Goal: Check status: Check status

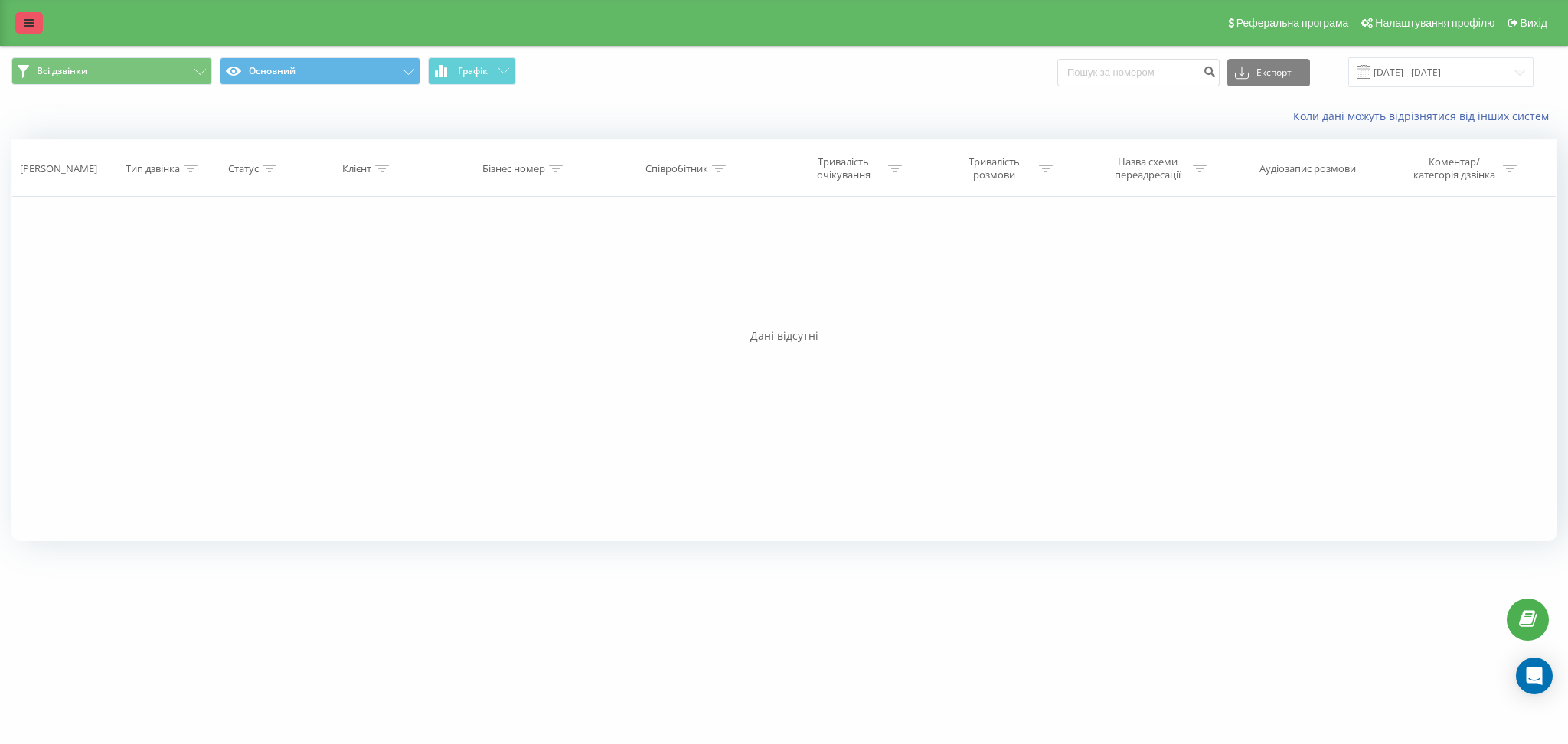
click at [29, 24] on icon at bounding box center [29, 23] width 9 height 11
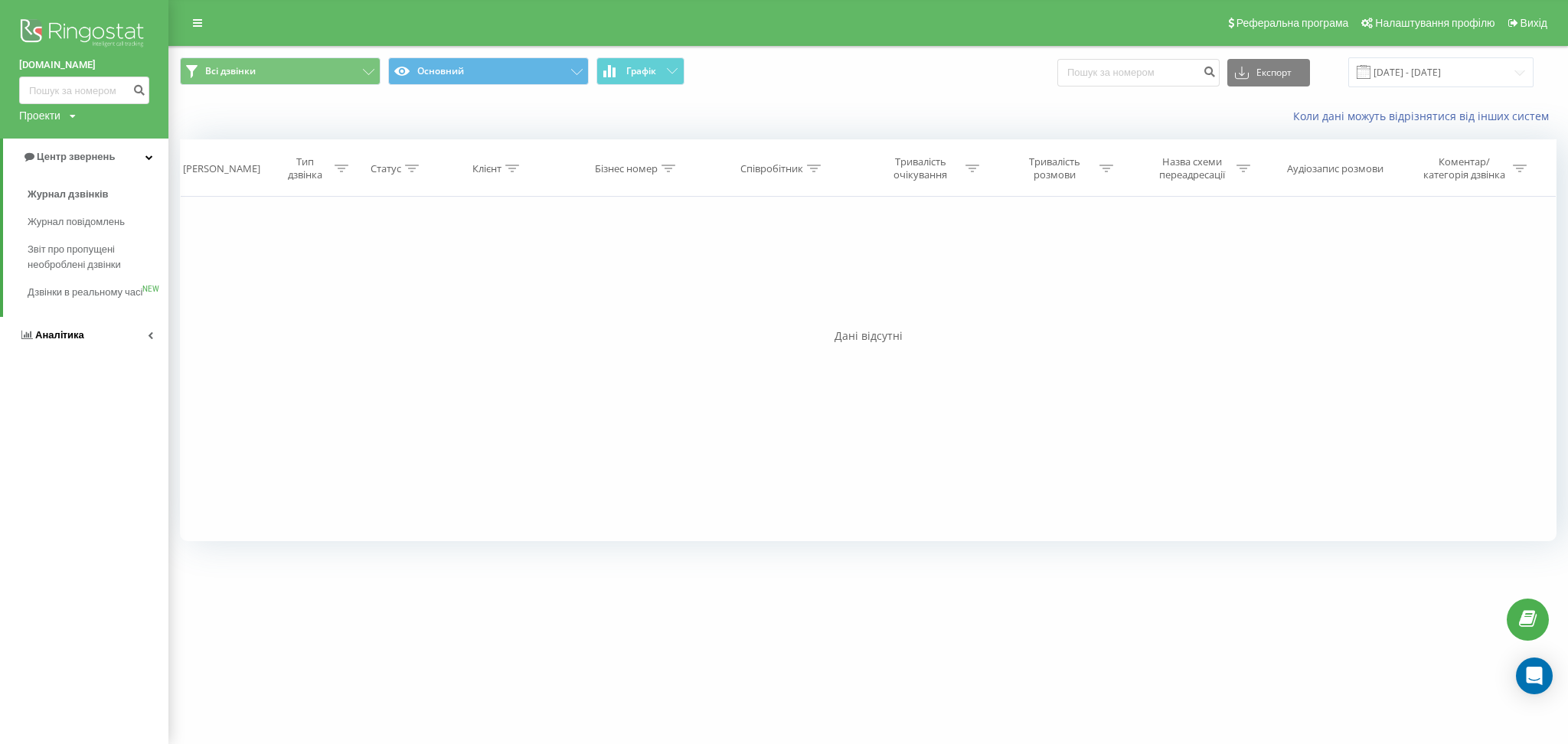
click at [119, 347] on link "Аналiтика" at bounding box center [84, 334] width 168 height 37
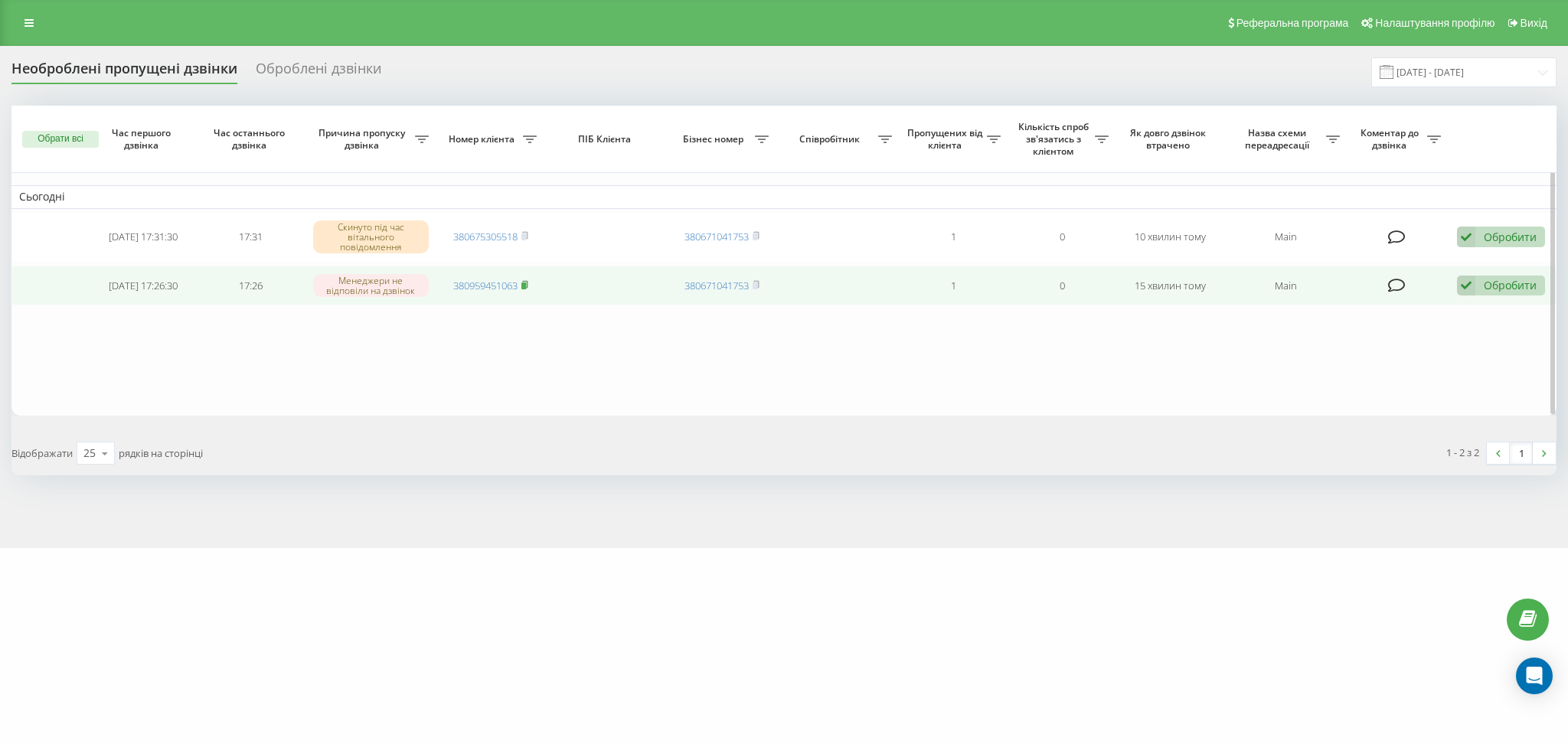
click at [526, 281] on rect at bounding box center [524, 285] width 5 height 7
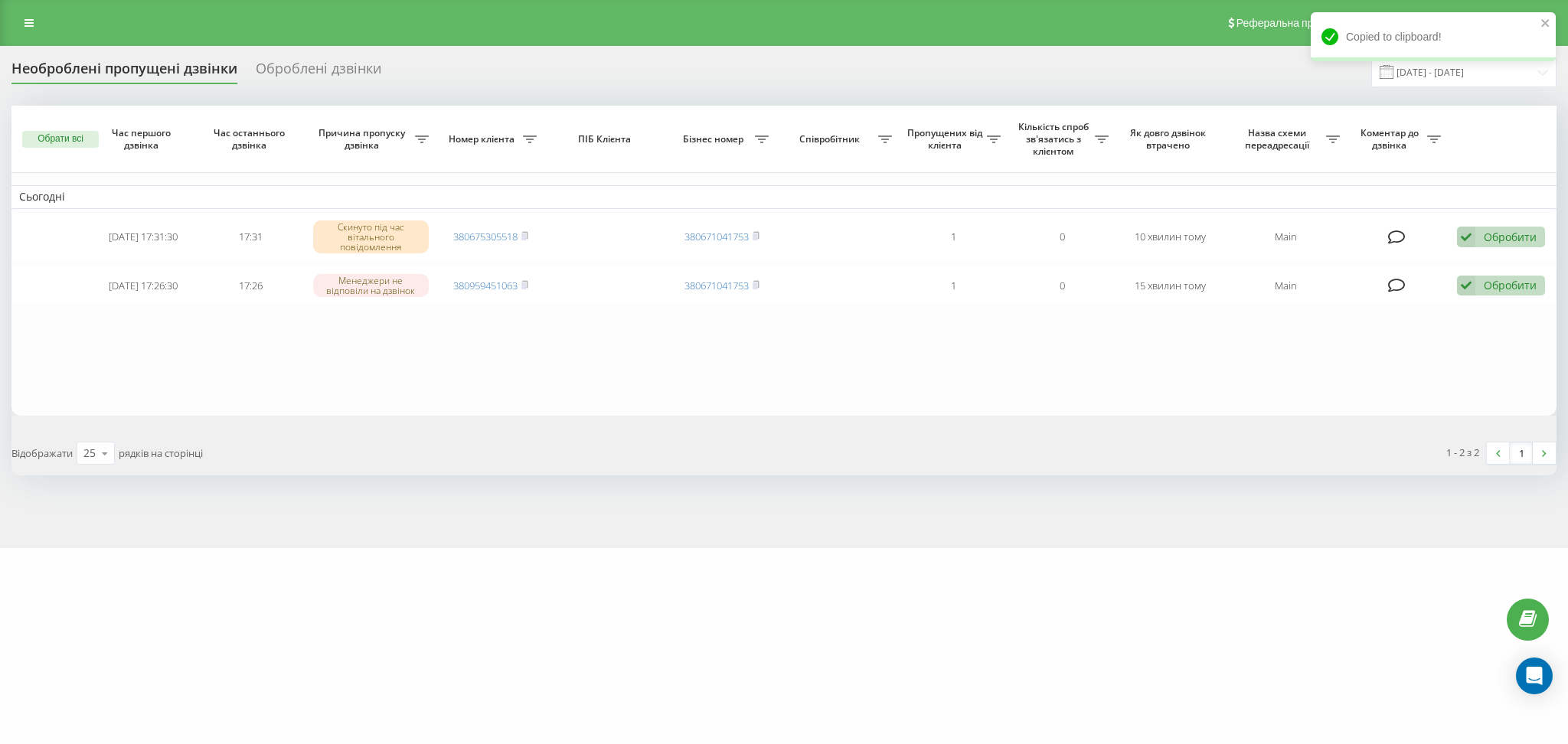
click at [1477, 68] on div "Copied to clipboard!" at bounding box center [1433, 42] width 245 height 60
click at [1497, 81] on input "[DATE] - [DATE]" at bounding box center [1464, 72] width 185 height 30
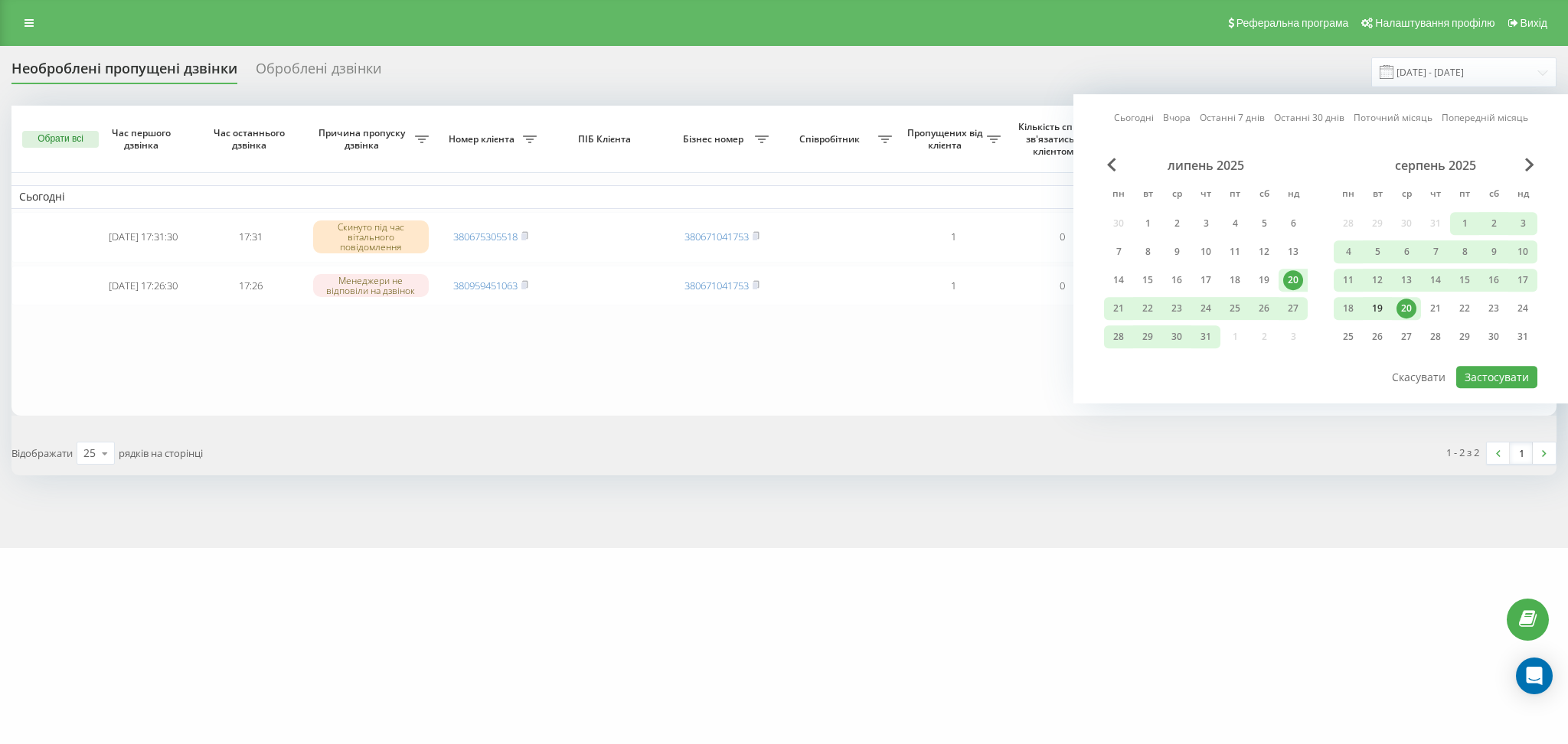
click at [1379, 312] on div "19" at bounding box center [1378, 308] width 20 height 20
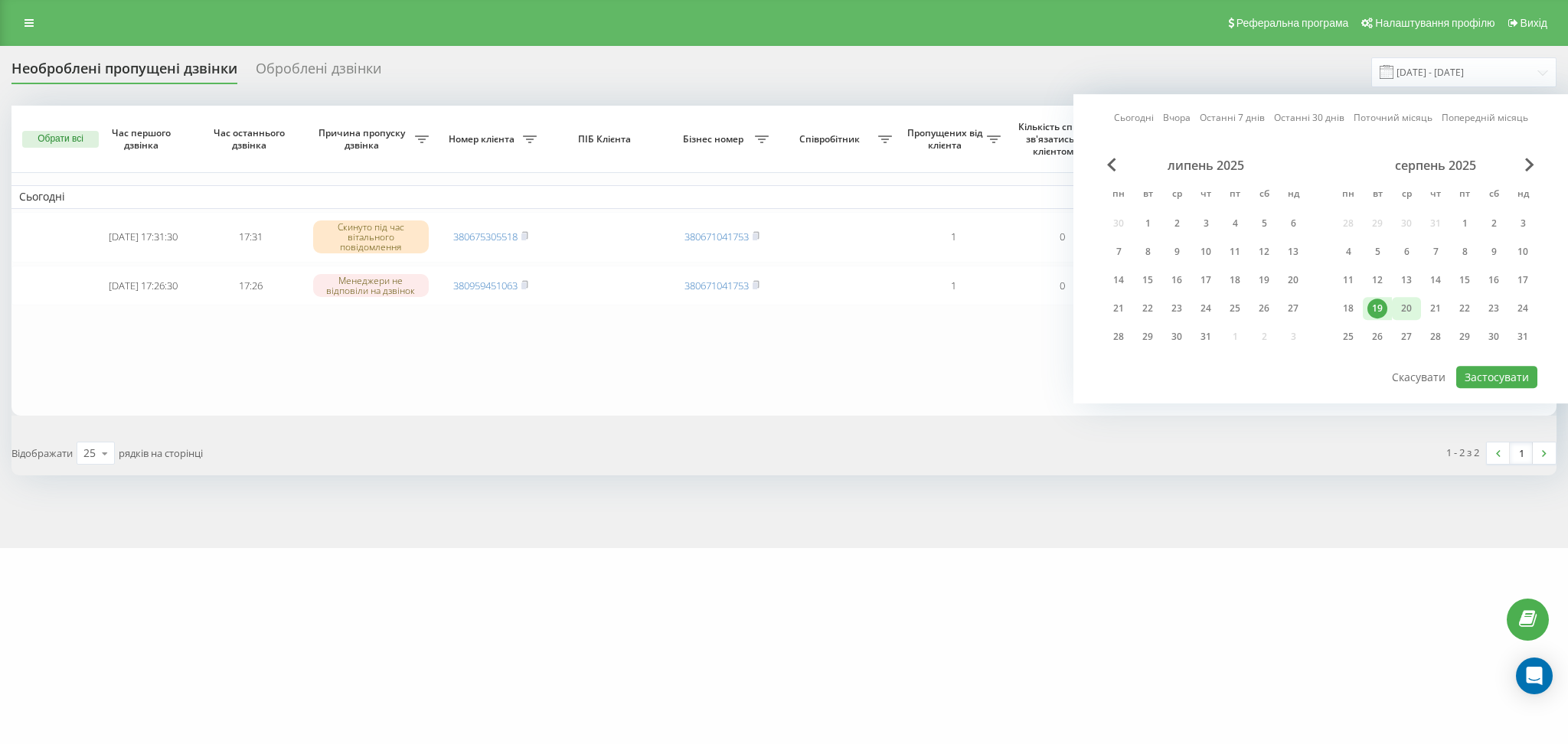
click at [1402, 309] on div "20" at bounding box center [1406, 308] width 20 height 20
click at [1492, 372] on button "Застосувати" at bounding box center [1496, 376] width 81 height 22
type input "[DATE] - [DATE]"
